Goal: Task Accomplishment & Management: Use online tool/utility

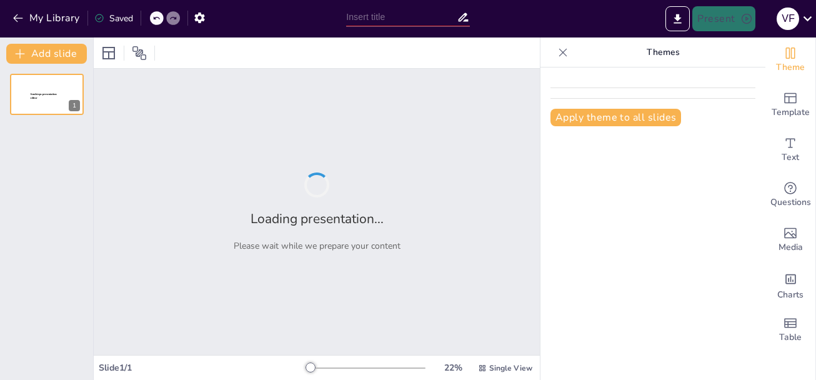
type input "New Sendsteps"
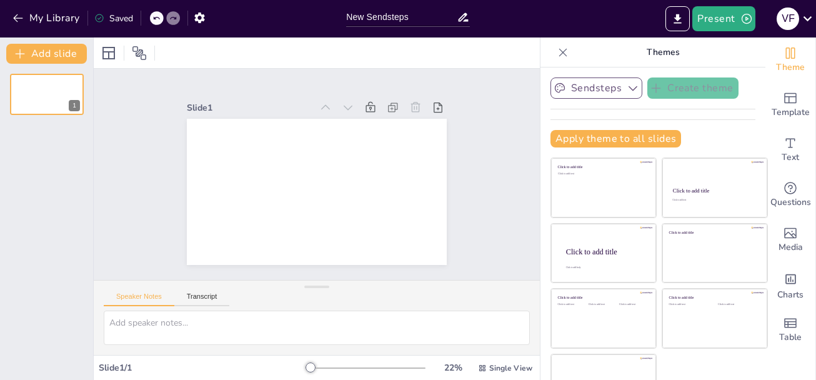
click at [569, 85] on button "Sendsteps" at bounding box center [597, 87] width 92 height 21
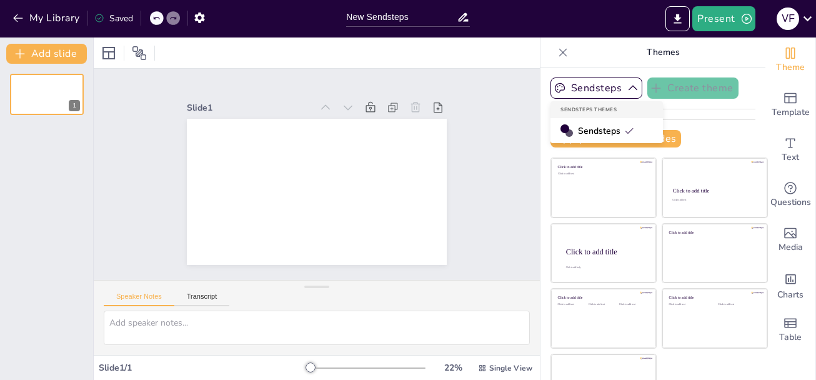
click at [714, 62] on p "Themes" at bounding box center [663, 52] width 180 height 30
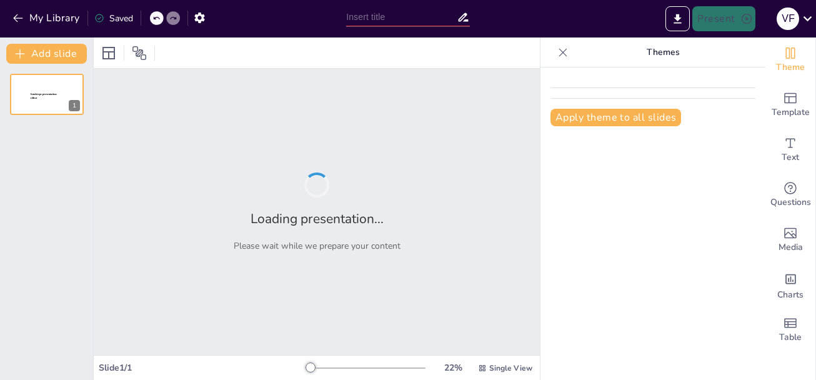
type input "[MEDICAL_DATA]"
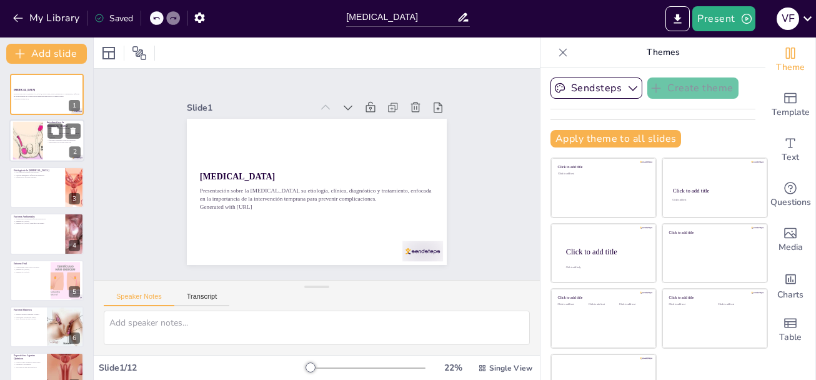
click at [32, 140] on div at bounding box center [28, 141] width 90 height 38
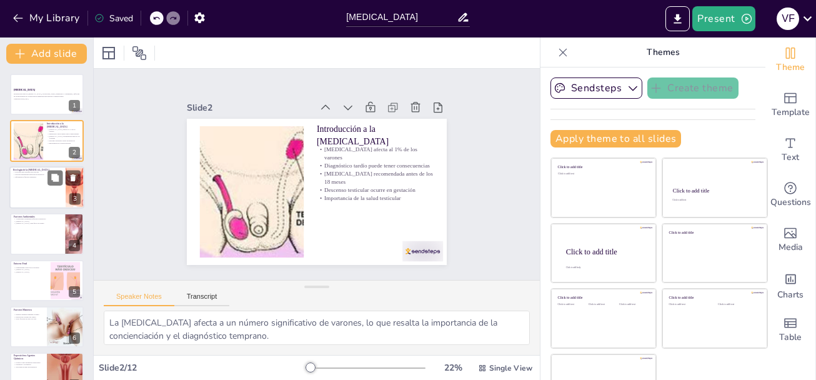
click at [38, 186] on div at bounding box center [46, 187] width 75 height 42
type textarea "Aunque la causa exacta de la criptorquidia no se comprende completamente, es im…"
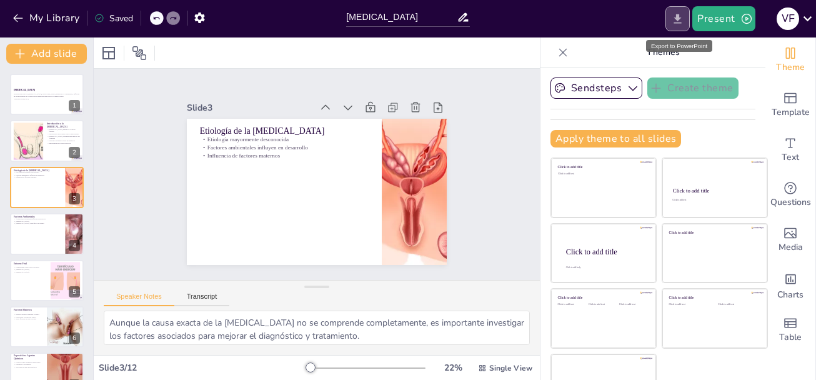
click at [689, 19] on button "Export to PowerPoint" at bounding box center [678, 18] width 24 height 25
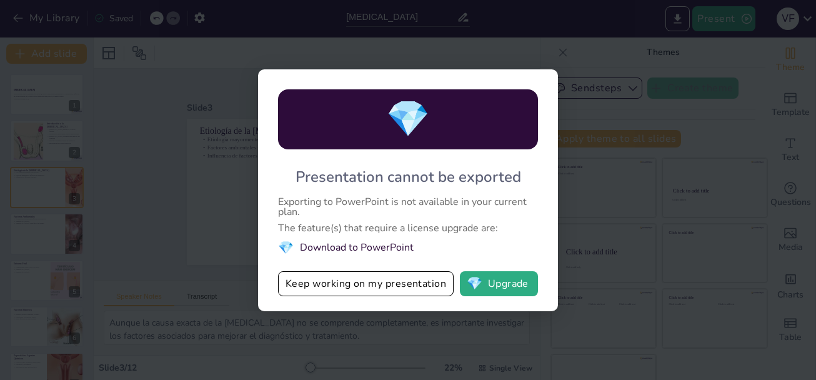
drag, startPoint x: 406, startPoint y: 290, endPoint x: 455, endPoint y: 241, distance: 69.8
click at [407, 289] on button "Keep working on my presentation" at bounding box center [366, 283] width 176 height 25
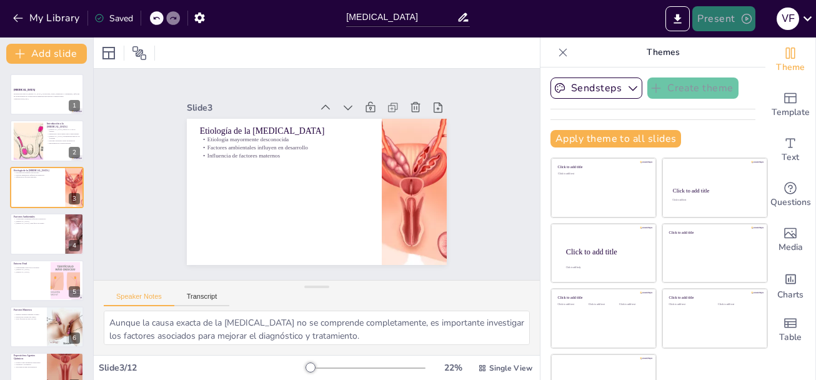
click at [711, 12] on button "Present" at bounding box center [723, 18] width 62 height 25
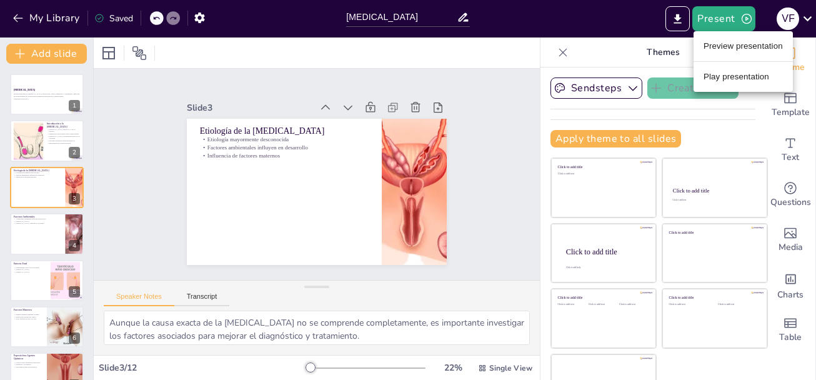
click at [741, 80] on li "Play presentation" at bounding box center [743, 77] width 99 height 20
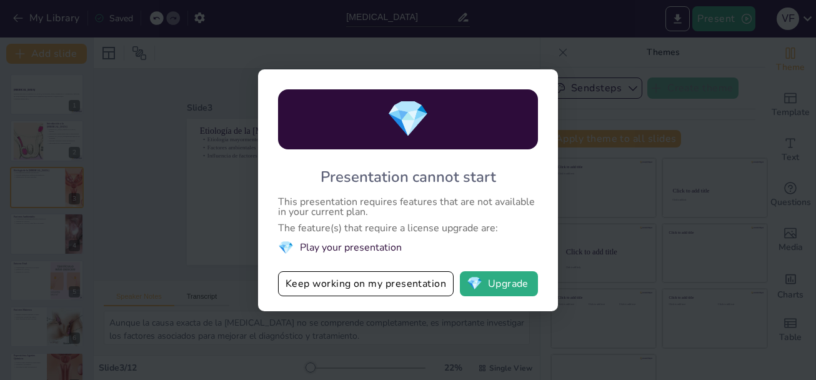
drag, startPoint x: 662, startPoint y: 84, endPoint x: 684, endPoint y: 54, distance: 36.8
click at [664, 82] on div "💎 Presentation cannot start This presentation requires features that are not av…" at bounding box center [408, 190] width 816 height 380
click at [712, 21] on div "💎 Presentation cannot start This presentation requires features that are not av…" at bounding box center [408, 190] width 816 height 380
click at [332, 279] on button "Keep working on my presentation" at bounding box center [366, 283] width 176 height 25
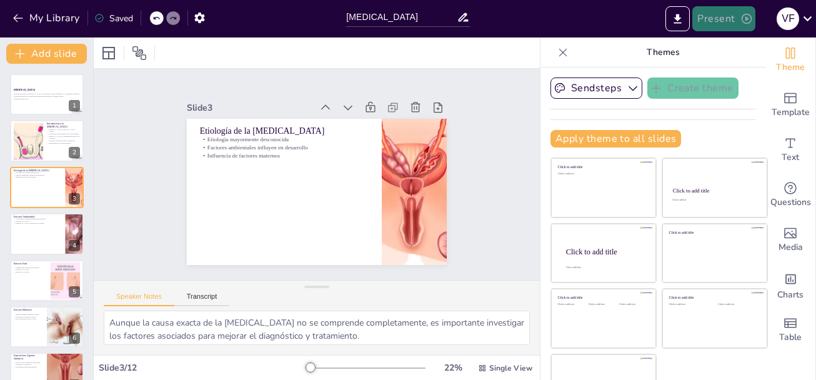
click at [712, 16] on button "Present" at bounding box center [723, 18] width 62 height 25
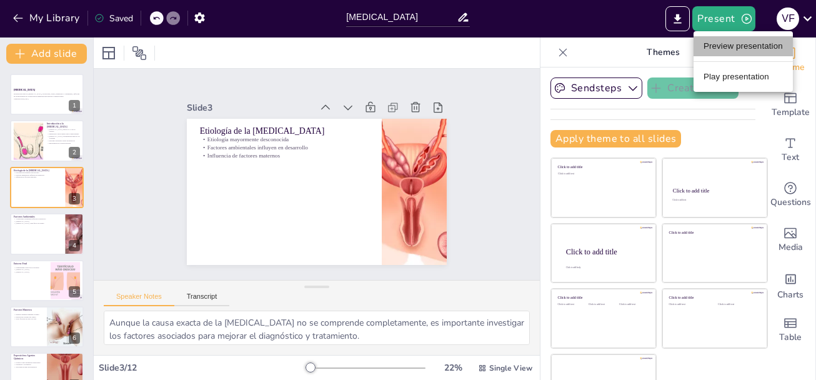
click at [739, 51] on li "Preview presentation" at bounding box center [743, 46] width 99 height 20
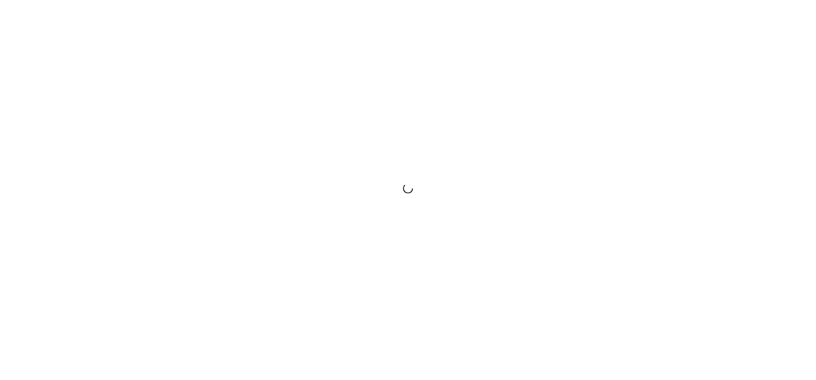
click at [482, 236] on div at bounding box center [408, 190] width 816 height 380
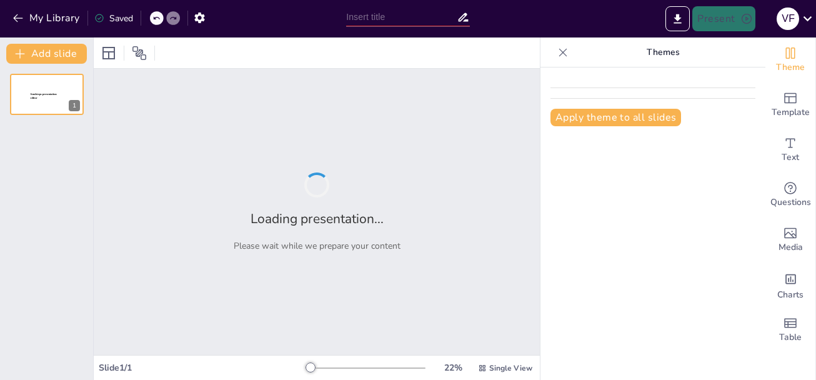
type input "[MEDICAL_DATA]"
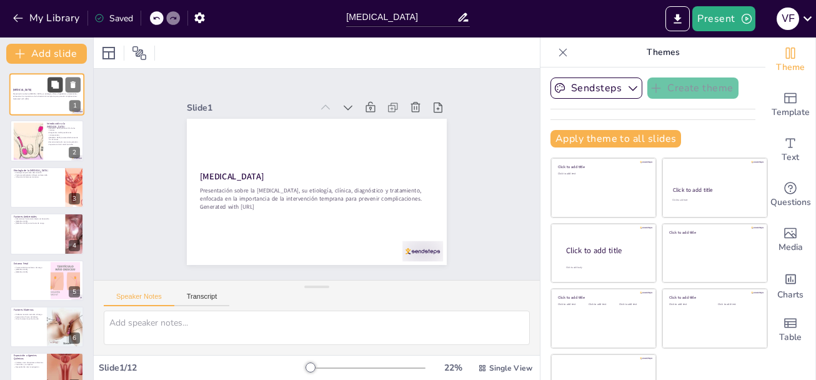
click at [58, 87] on icon at bounding box center [54, 84] width 7 height 7
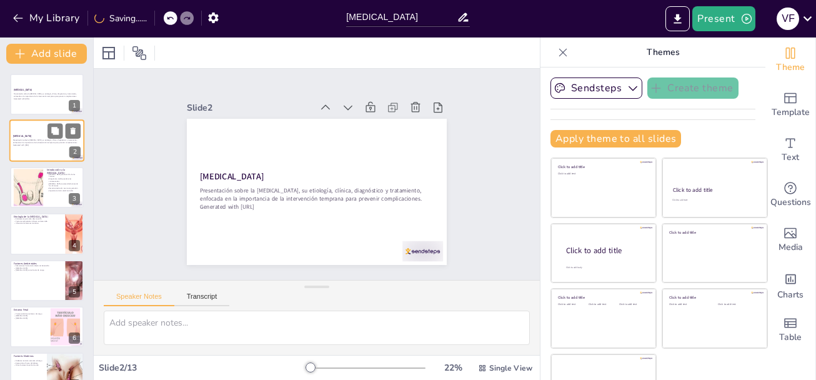
drag, startPoint x: 59, startPoint y: 131, endPoint x: 19, endPoint y: 136, distance: 40.9
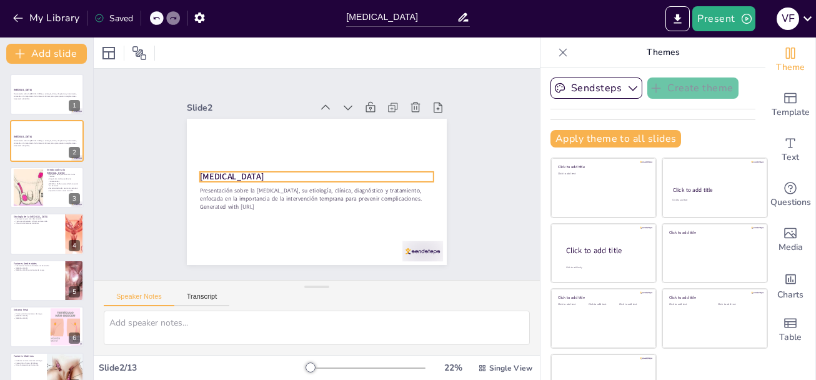
drag, startPoint x: 19, startPoint y: 136, endPoint x: 267, endPoint y: 108, distance: 249.6
click at [356, 118] on div at bounding box center [368, 130] width 25 height 25
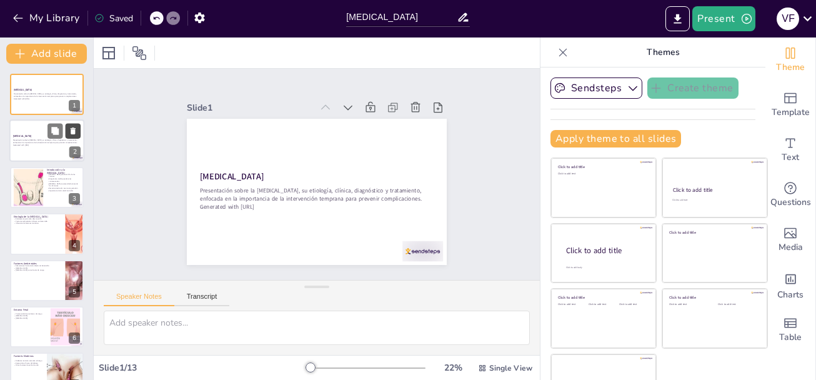
click at [75, 134] on icon at bounding box center [73, 131] width 5 height 7
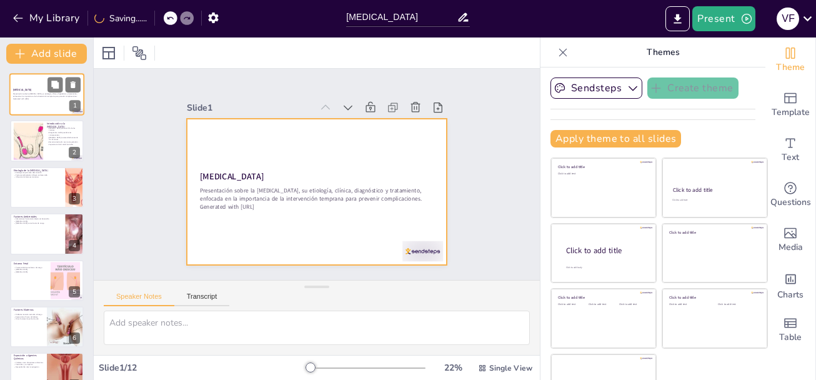
click at [37, 93] on p "Presentación sobre la [MEDICAL_DATA], su etiología, clínica, diagnóstico y trat…" at bounding box center [46, 95] width 67 height 4
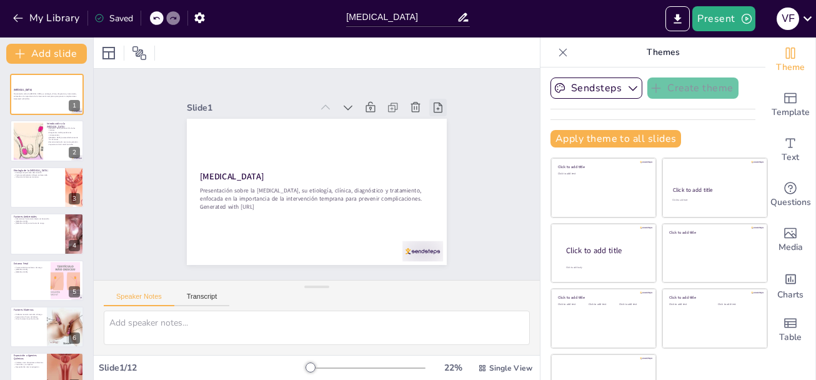
click at [195, 120] on icon at bounding box center [185, 128] width 17 height 17
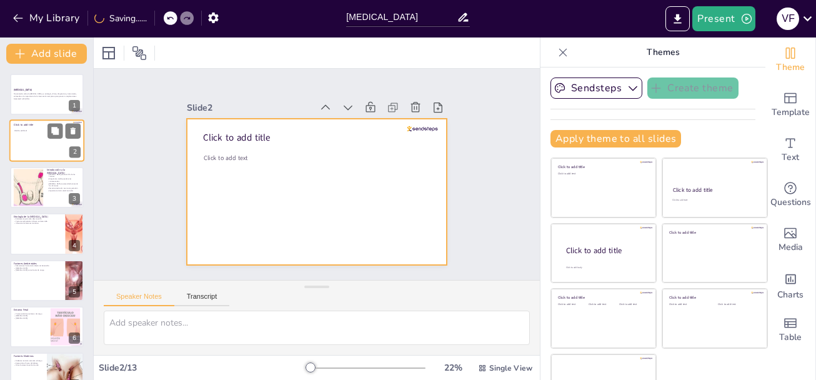
drag, startPoint x: 39, startPoint y: 137, endPoint x: 30, endPoint y: 140, distance: 9.1
click at [30, 140] on div at bounding box center [46, 141] width 75 height 42
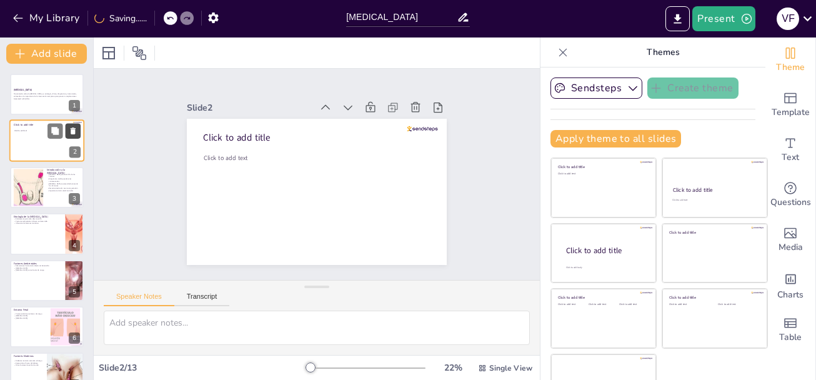
click at [71, 132] on icon at bounding box center [73, 131] width 9 height 9
type textarea "La [MEDICAL_DATA] afecta a un número significativo de varones, lo que resalta l…"
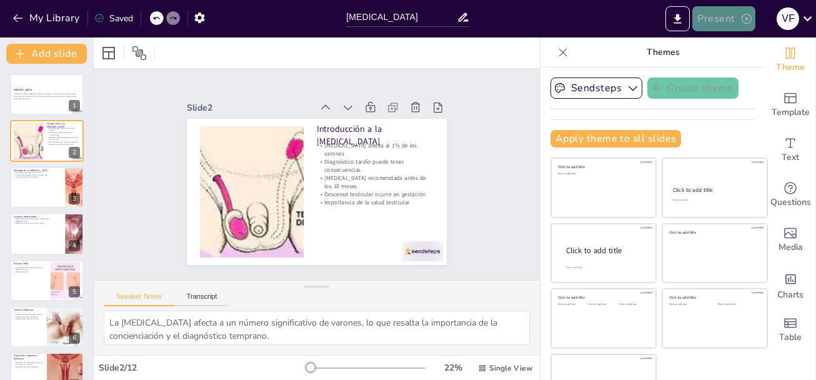
click at [737, 24] on button "Present" at bounding box center [723, 18] width 62 height 25
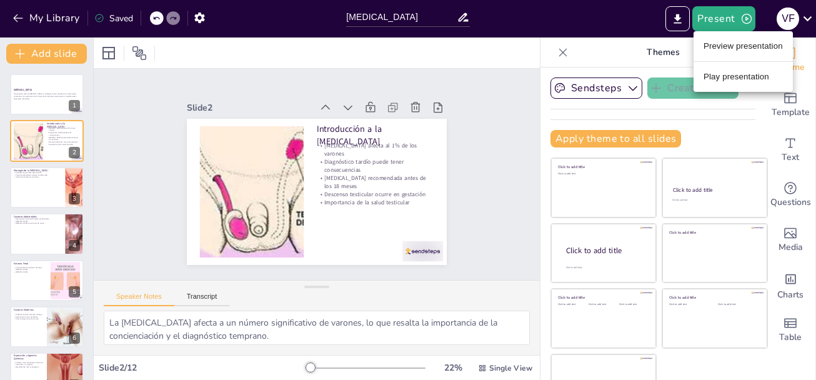
click at [732, 71] on li "Play presentation" at bounding box center [743, 77] width 99 height 20
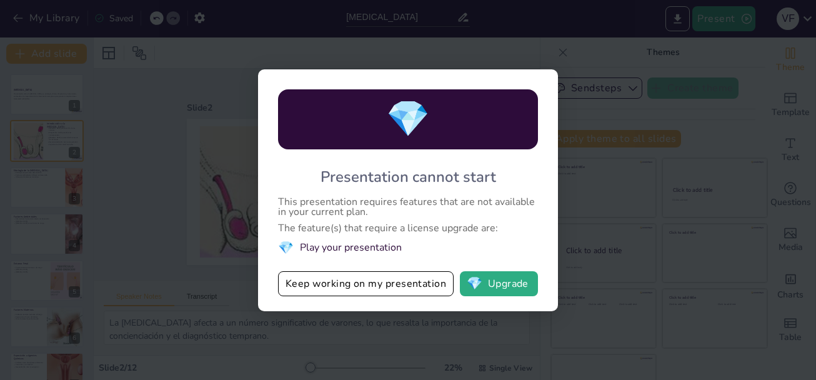
click at [350, 289] on button "Keep working on my presentation" at bounding box center [366, 283] width 176 height 25
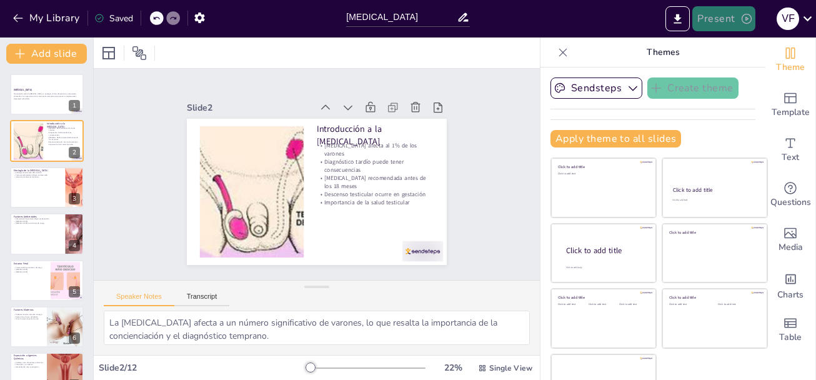
click at [722, 17] on button "Present" at bounding box center [723, 18] width 62 height 25
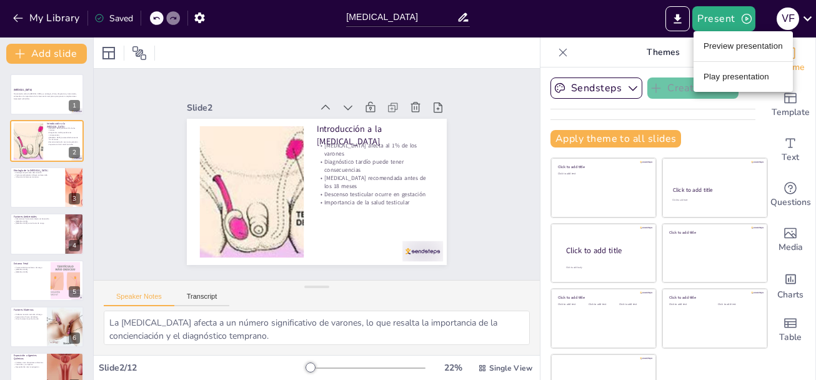
click at [719, 46] on li "Preview presentation" at bounding box center [743, 46] width 99 height 20
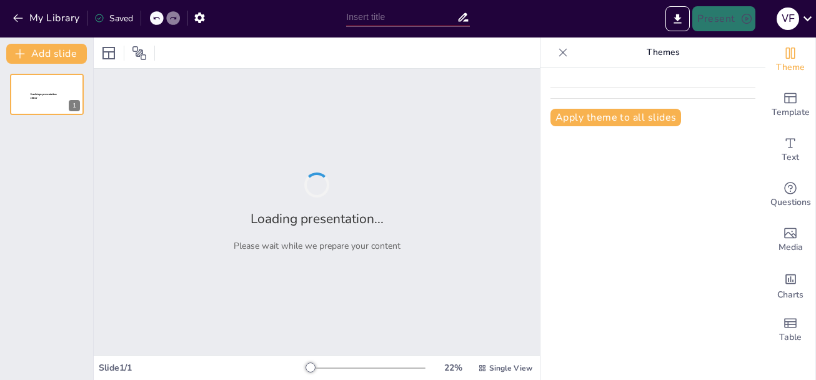
type input "[MEDICAL_DATA]"
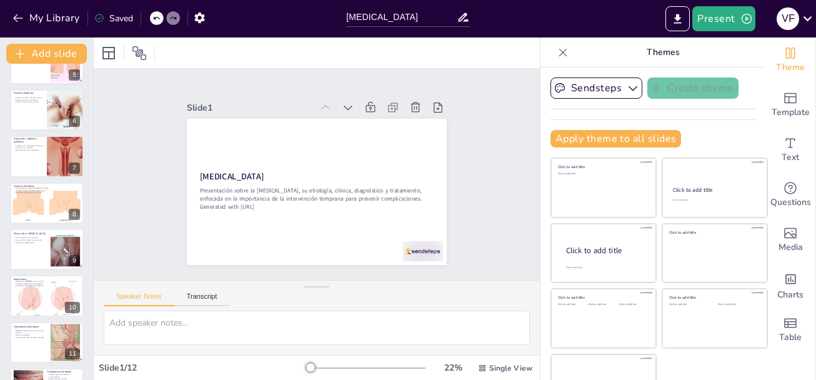
scroll to position [257, 0]
